Goal: Find specific fact: Find specific fact

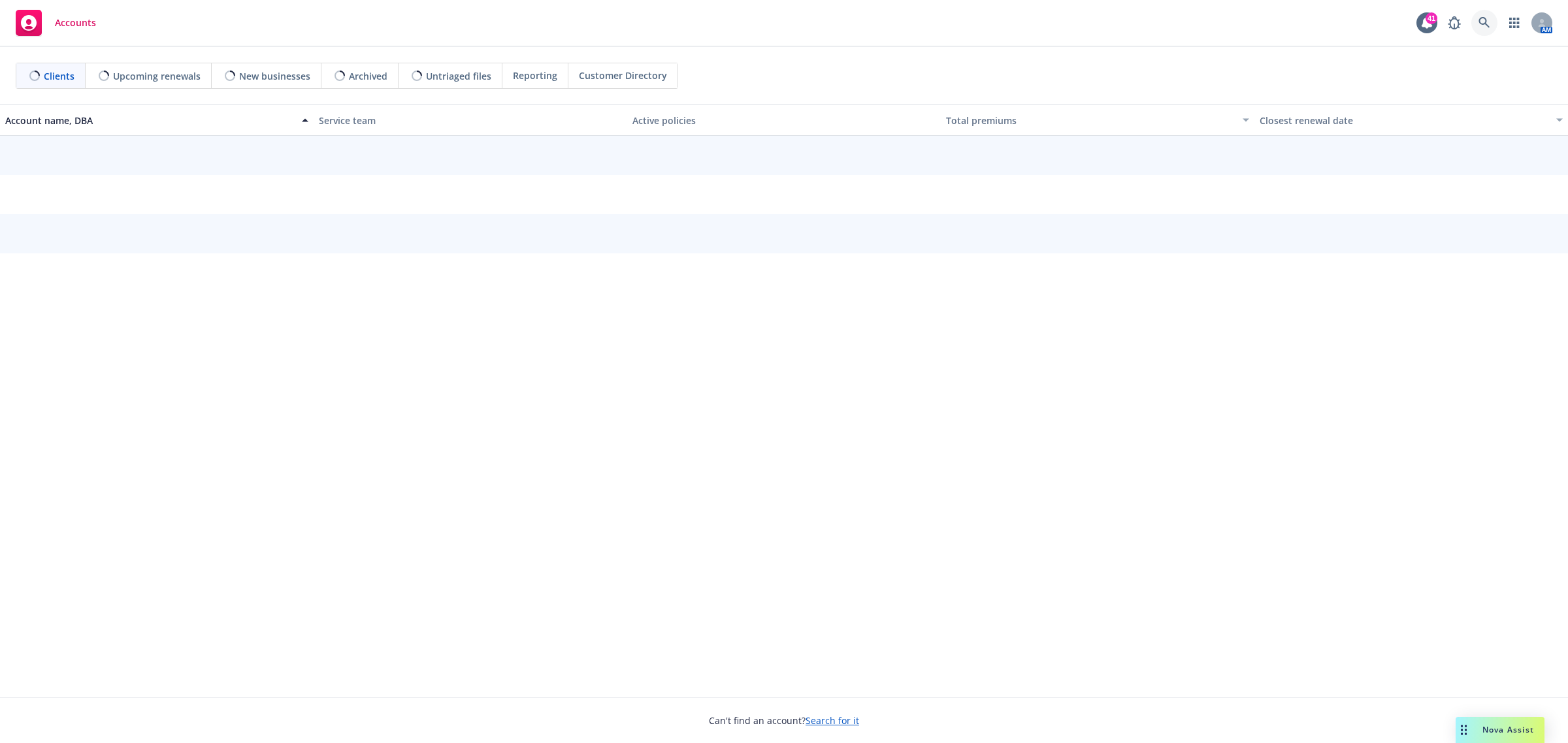
click at [1480, 22] on icon at bounding box center [1484, 23] width 12 height 12
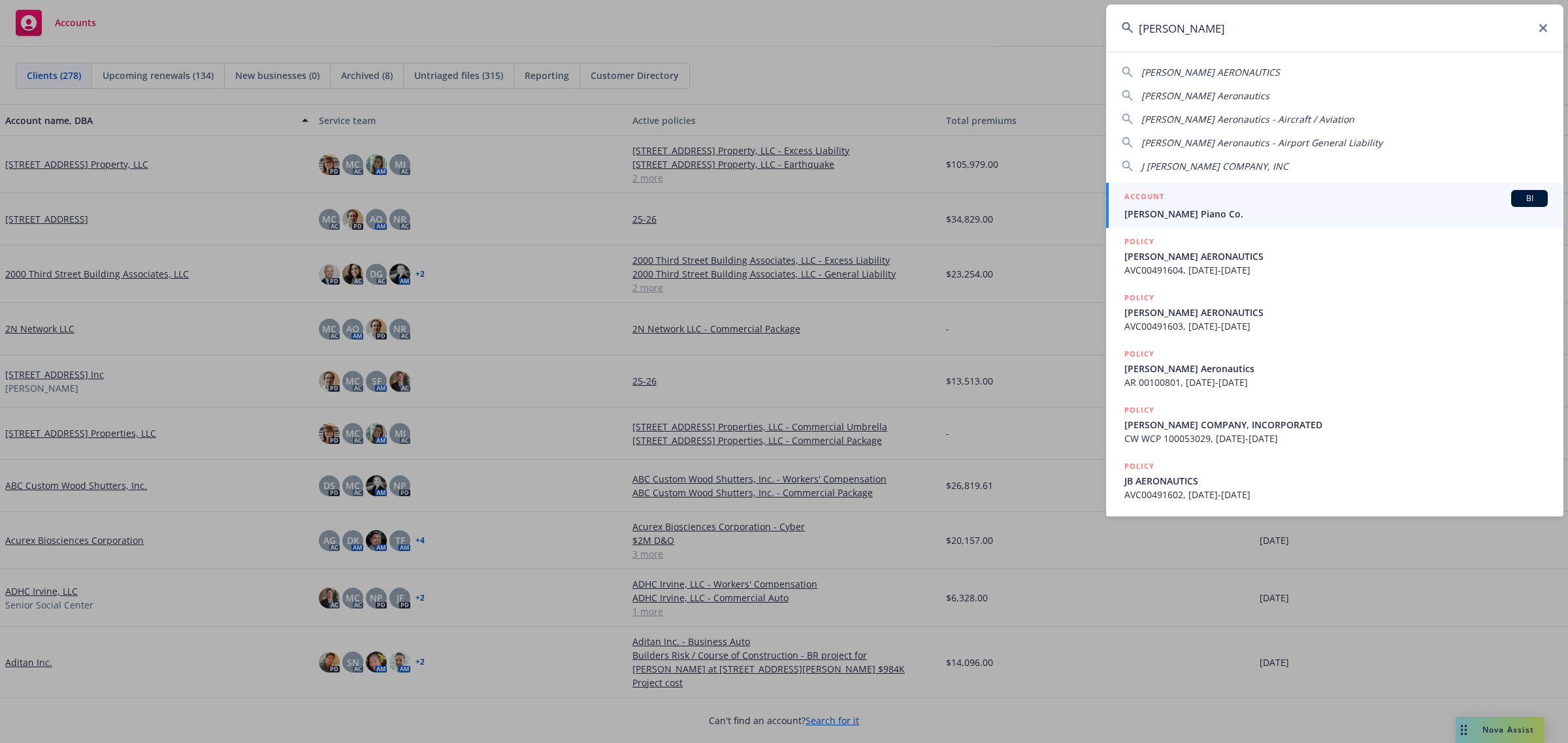
type input "[PERSON_NAME]"
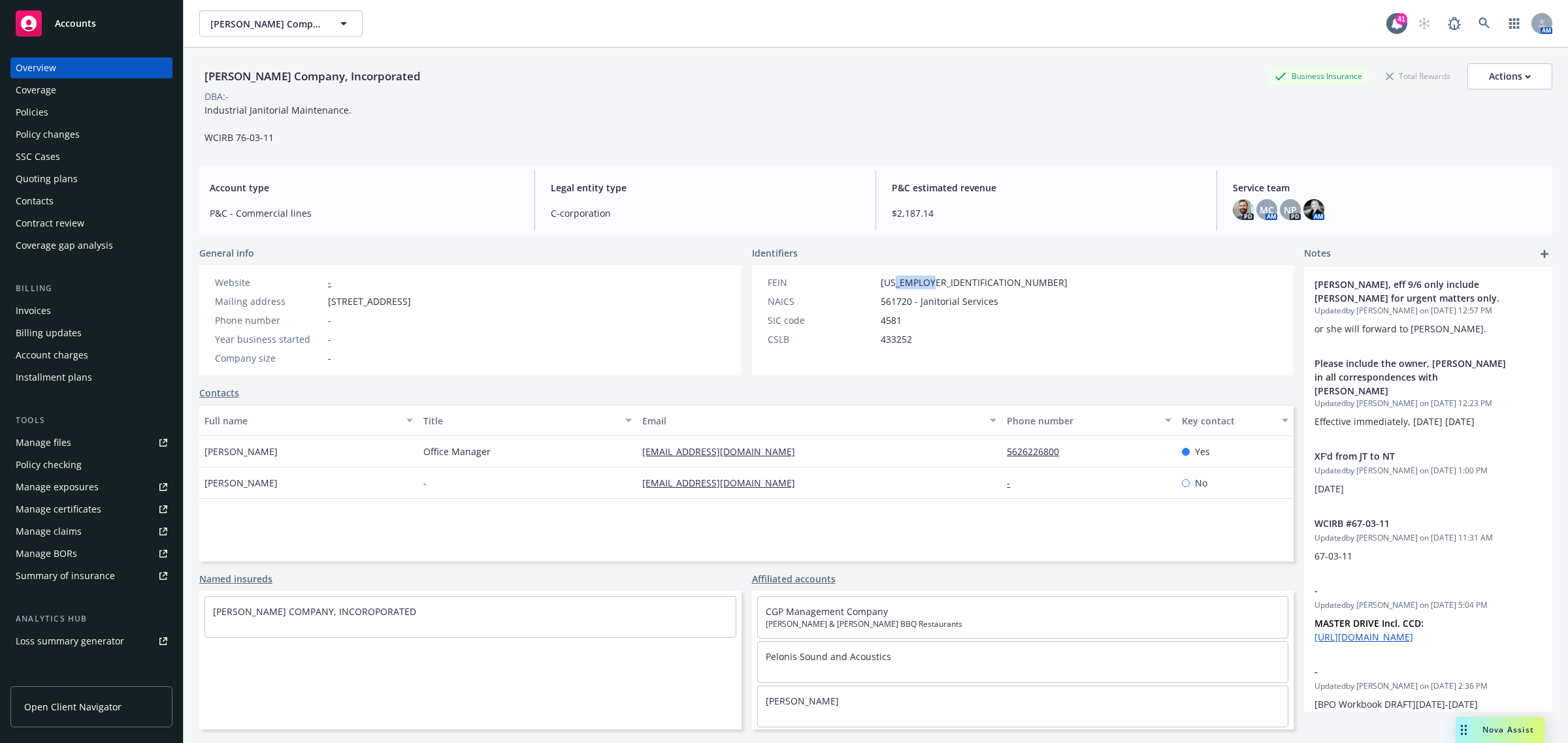
drag, startPoint x: 932, startPoint y: 282, endPoint x: 888, endPoint y: 283, distance: 44.0
click at [888, 283] on div "FEIN [US_EMPLOYER_IDENTIFICATION_NUMBER]" at bounding box center [917, 282] width 310 height 13
copy span "3663609"
